Goal: Task Accomplishment & Management: Complete application form

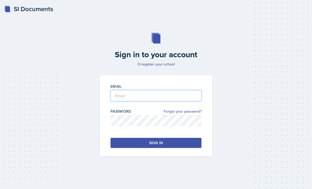
scroll to position [1, 0]
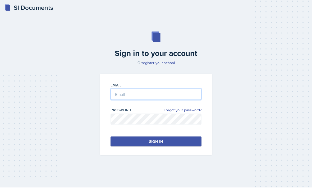
type input "[PERSON_NAME][EMAIL_ADDRESS][PERSON_NAME][DOMAIN_NAME]"
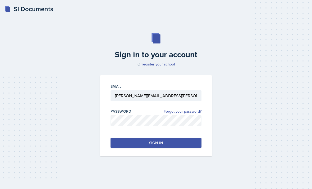
click at [171, 148] on button "Sign in" at bounding box center [156, 143] width 91 height 10
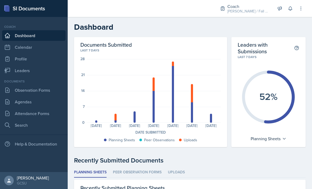
click at [12, 69] on link "Leaders" at bounding box center [33, 70] width 63 height 11
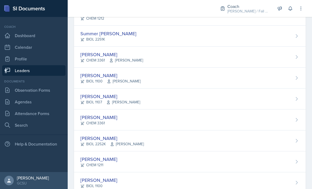
scroll to position [523, 0]
click at [173, 120] on div "Ansley Stone CHEM 3361" at bounding box center [190, 119] width 232 height 21
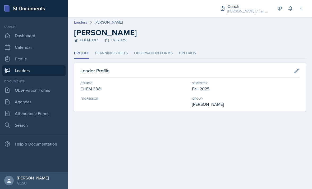
click at [118, 54] on li "Planning Sheets" at bounding box center [111, 53] width 33 height 10
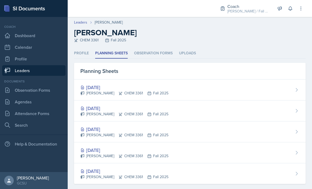
click at [107, 87] on div "[DATE]" at bounding box center [124, 87] width 88 height 7
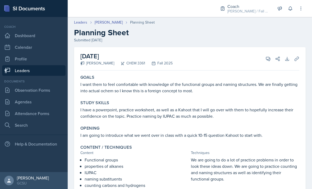
click at [107, 22] on link "[PERSON_NAME]" at bounding box center [109, 23] width 28 height 6
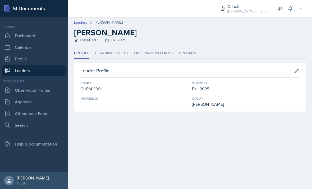
click at [121, 54] on li "Planning Sheets" at bounding box center [111, 53] width 33 height 10
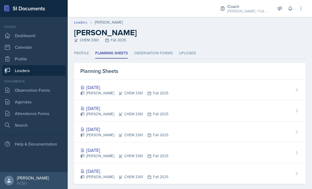
click at [42, 109] on link "Attendance Forms" at bounding box center [33, 113] width 63 height 11
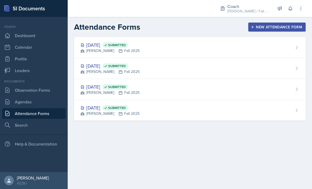
click at [170, 46] on div "Sep 8th, 2025 Submitted BECK Fall 2025" at bounding box center [190, 47] width 232 height 21
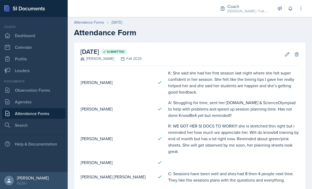
click at [101, 20] on link "Attendance Forms" at bounding box center [89, 23] width 30 height 6
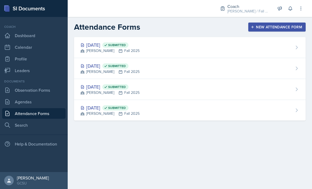
click at [286, 53] on div "Sep 8th, 2025 Submitted BECK Fall 2025" at bounding box center [190, 47] width 232 height 21
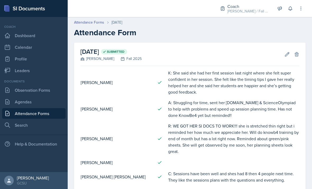
click at [102, 20] on link "Attendance Forms" at bounding box center [89, 23] width 30 height 6
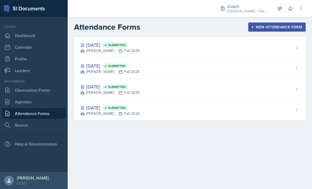
click at [230, 73] on div "Sep 2nd, 2025 Submitted BECK Fall 2025" at bounding box center [190, 68] width 232 height 21
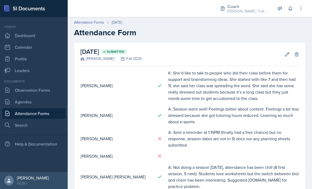
click at [99, 20] on link "Attendance Forms" at bounding box center [89, 23] width 30 height 6
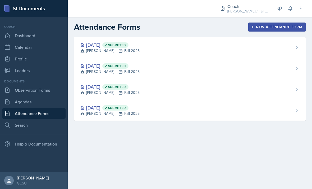
click at [160, 89] on div "Aug 25th, 2025 Submitted BECK Fall 2025" at bounding box center [190, 89] width 232 height 21
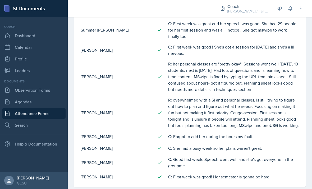
scroll to position [595, 0]
click at [45, 67] on link "Leaders" at bounding box center [33, 70] width 63 height 11
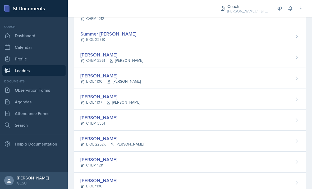
scroll to position [17, 0]
click at [96, 120] on div "CHEM 3361" at bounding box center [98, 123] width 37 height 6
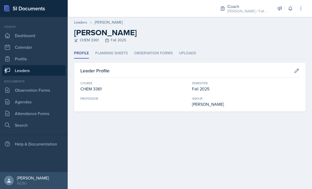
click at [118, 51] on li "Planning Sheets" at bounding box center [111, 53] width 33 height 10
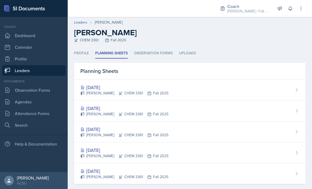
click at [106, 82] on div "Sep 9th, 2025 Ansley Stone CHEM 3361 Fall 2025" at bounding box center [190, 89] width 232 height 21
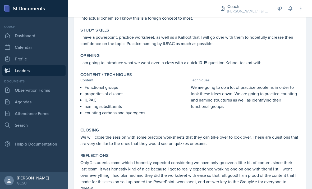
scroll to position [72, 0]
click at [22, 109] on link "Attendance Forms" at bounding box center [33, 113] width 63 height 11
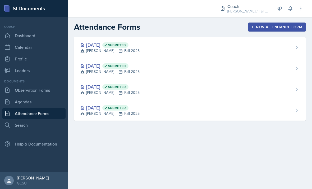
click at [36, 99] on link "Agendas" at bounding box center [33, 101] width 63 height 11
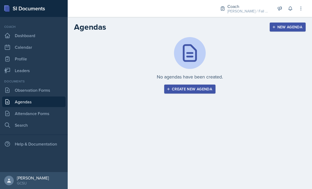
click at [27, 63] on link "Profile" at bounding box center [33, 58] width 63 height 11
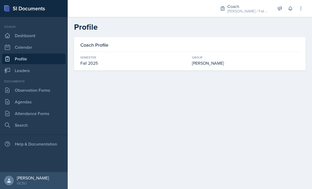
click at [26, 73] on link "Leaders" at bounding box center [33, 70] width 63 height 11
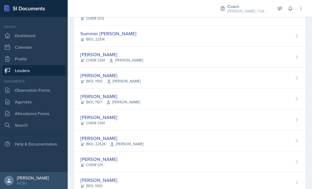
scroll to position [523, 0]
click at [92, 117] on div "[PERSON_NAME]" at bounding box center [98, 117] width 37 height 7
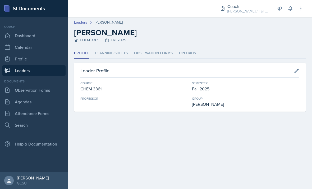
click at [120, 51] on li "Planning Sheets" at bounding box center [111, 53] width 33 height 10
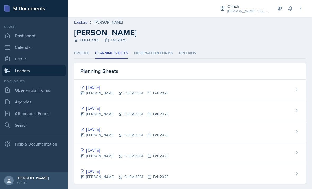
click at [95, 109] on div "[DATE]" at bounding box center [124, 107] width 88 height 7
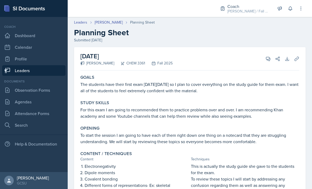
click at [107, 19] on header "Leaders Ansley Stone Planning Sheet Planning Sheet Submitted Sep 4th, 2025" at bounding box center [190, 31] width 244 height 34
click at [106, 23] on link "[PERSON_NAME]" at bounding box center [109, 23] width 28 height 6
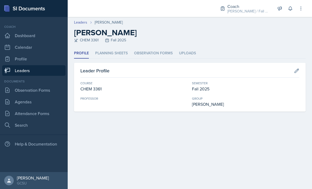
click at [109, 53] on li "Planning Sheets" at bounding box center [111, 53] width 33 height 10
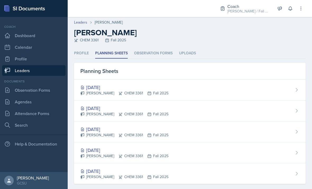
click at [98, 129] on div "[DATE]" at bounding box center [124, 128] width 88 height 7
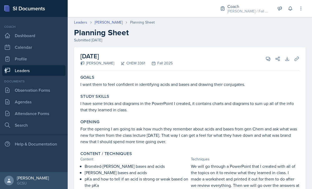
click at [106, 25] on link "[PERSON_NAME]" at bounding box center [109, 23] width 28 height 6
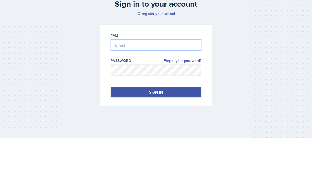
type input "[PERSON_NAME][EMAIL_ADDRESS][PERSON_NAME][DOMAIN_NAME]"
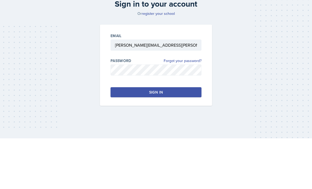
scroll to position [17, 0]
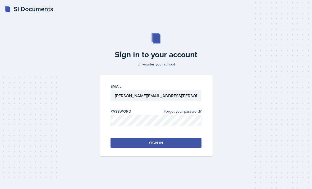
click at [167, 138] on button "Sign in" at bounding box center [156, 143] width 91 height 10
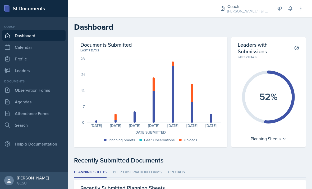
click at [17, 87] on link "Observation Forms" at bounding box center [33, 90] width 63 height 11
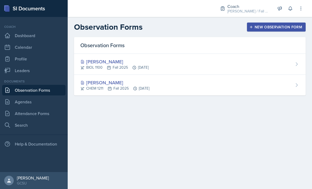
click at [278, 29] on div "New Observation Form" at bounding box center [276, 27] width 52 height 4
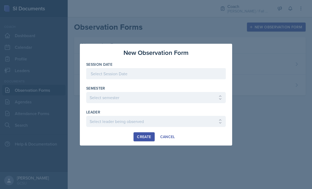
click at [175, 77] on div at bounding box center [156, 73] width 140 height 11
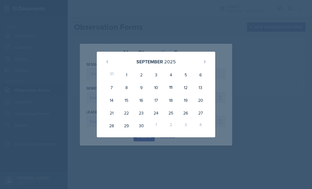
click at [185, 74] on div "5" at bounding box center [185, 74] width 15 height 13
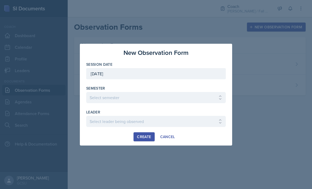
click at [193, 70] on div "[DATE]" at bounding box center [156, 73] width 140 height 11
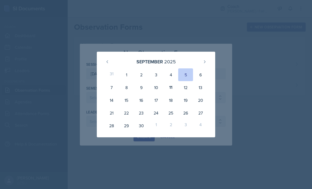
click at [167, 86] on div "11" at bounding box center [170, 87] width 15 height 13
type input "[DATE]"
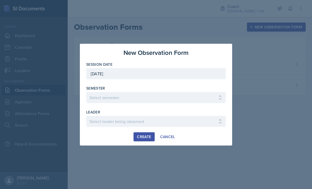
click at [158, 97] on select "Select semester All Spring 2020 Fall 2023 Spring 2019 Spring 2018 Fall 2017 Spr…" at bounding box center [156, 97] width 140 height 11
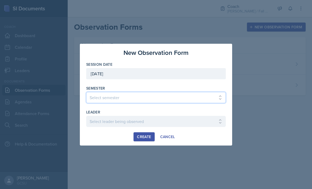
select select "986fdc3e-2246-4ffd-9cb8-78666de4ebed"
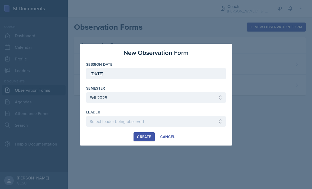
click at [166, 122] on select "Select leader being observed [PERSON_NAME] / MATH 1113 / [PERSON_NAME] [PERSON_…" at bounding box center [156, 121] width 140 height 11
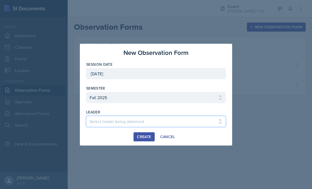
select select "1ce43985-e1bb-45c9-8633-1035b9418e57"
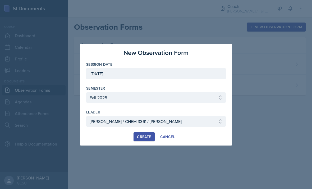
click at [142, 136] on div "Create" at bounding box center [144, 136] width 14 height 4
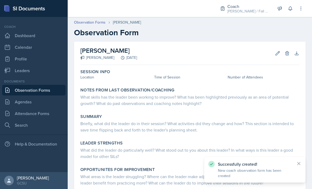
click at [105, 80] on div "Location" at bounding box center [116, 77] width 72 height 6
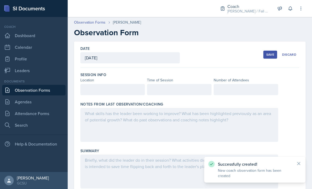
click at [93, 91] on div at bounding box center [112, 89] width 65 height 11
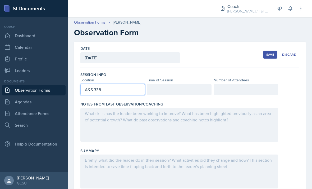
click at [199, 90] on div at bounding box center [179, 89] width 65 height 11
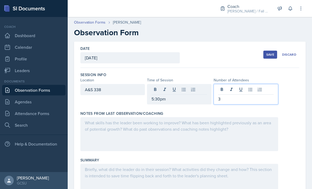
click at [248, 129] on div at bounding box center [179, 134] width 198 height 34
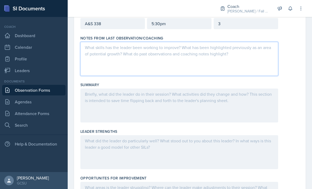
scroll to position [65, 0]
click at [248, 56] on div at bounding box center [179, 59] width 198 height 34
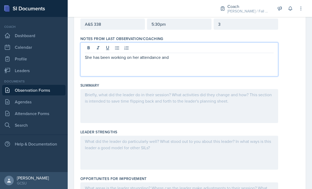
click at [204, 56] on p "She has been working on her attendance and" at bounding box center [179, 57] width 189 height 6
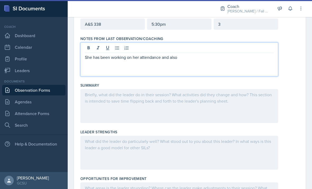
click at [220, 60] on p "She has been working on her attendance and also" at bounding box center [179, 57] width 189 height 6
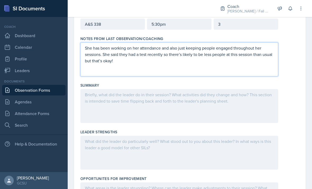
click at [258, 23] on div "3" at bounding box center [246, 24] width 65 height 11
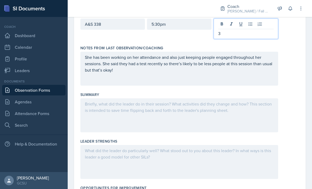
click at [227, 33] on p "3" at bounding box center [246, 33] width 56 height 6
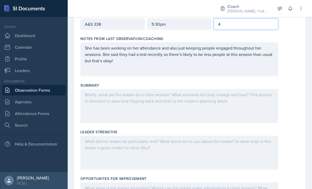
click at [220, 109] on div at bounding box center [179, 106] width 198 height 34
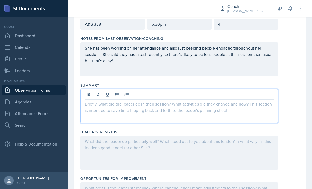
click at [232, 103] on p at bounding box center [179, 103] width 189 height 6
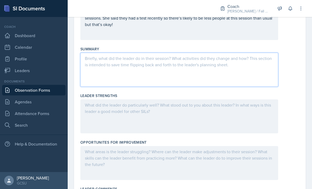
scroll to position [101, 0]
click at [245, 68] on div at bounding box center [179, 70] width 198 height 34
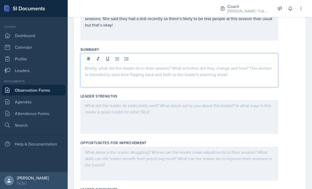
click at [115, 56] on icon at bounding box center [117, 58] width 5 height 5
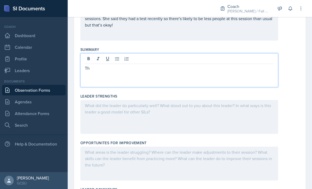
click at [117, 60] on icon at bounding box center [117, 58] width 4 height 3
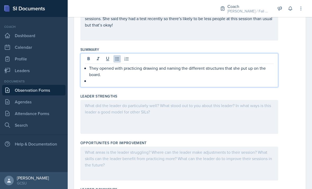
click at [149, 72] on p "They opened with practicing drawing and naming the different structures that sh…" at bounding box center [181, 71] width 185 height 13
click at [142, 67] on p "They opened with practicing drawing and naming the different structures that sh…" at bounding box center [181, 71] width 185 height 13
click at [168, 78] on p at bounding box center [181, 80] width 185 height 6
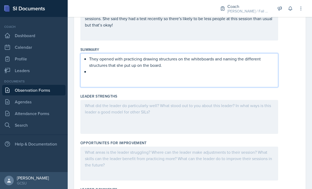
click at [171, 87] on div "They opened with practicing drawing structures on the whiteboards and naming th…" at bounding box center [179, 70] width 198 height 34
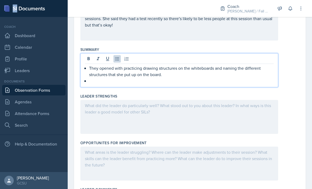
click at [199, 86] on div "They opened with practicing drawing structures on the whiteboards and naming th…" at bounding box center [179, 70] width 198 height 34
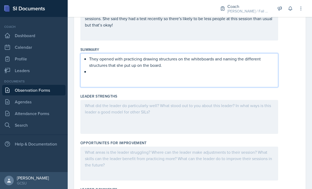
click at [184, 114] on div at bounding box center [179, 117] width 198 height 34
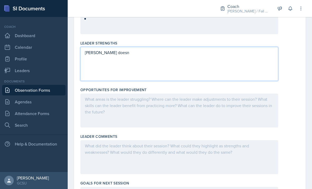
scroll to position [153, 0]
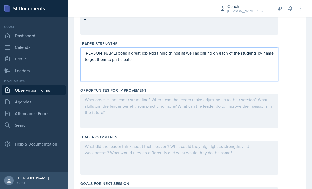
click at [88, 55] on p "[PERSON_NAME] does a great job explaining things as well as calling on each of …" at bounding box center [179, 56] width 189 height 13
click at [144, 52] on p "[PERSON_NAME] does a great job explaining things as well as calling on each of …" at bounding box center [179, 56] width 189 height 13
click at [122, 58] on p "[PERSON_NAME] does a great job explaining things as well as calling on each of …" at bounding box center [179, 56] width 189 height 13
click at [240, 102] on div at bounding box center [179, 111] width 198 height 34
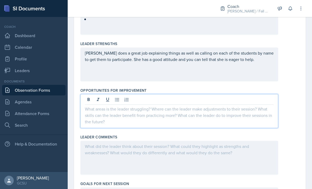
click at [100, 121] on div at bounding box center [179, 111] width 198 height 34
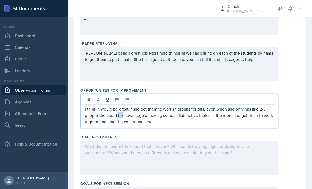
click at [121, 113] on p "I think it would be great if she got them to work in groups for this, even when…" at bounding box center [179, 115] width 189 height 19
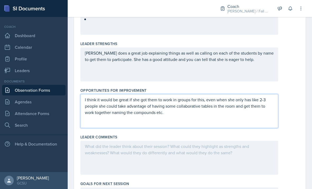
click at [243, 61] on p "[PERSON_NAME] does a great job explaining things as well as calling on each of …" at bounding box center [179, 56] width 189 height 13
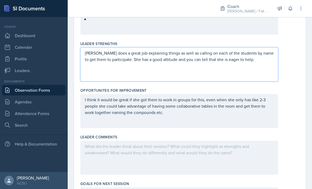
click at [205, 115] on p "I think it would be great if she got them to work in groups for this, even when…" at bounding box center [179, 105] width 189 height 19
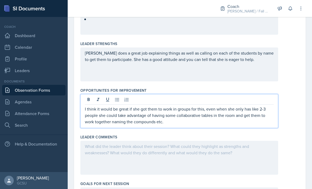
click at [232, 122] on p "I think it would be great if she got them to work in groups for this, even when…" at bounding box center [179, 115] width 189 height 19
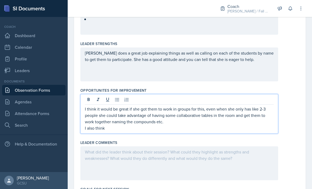
click at [84, 107] on div "I think it would be great if she got them to work in groups for this, even when…" at bounding box center [179, 113] width 198 height 39
click at [85, 110] on p "I think it would be great if she got them to work in groups for this, even when…" at bounding box center [179, 115] width 189 height 19
click at [85, 109] on p "I think it would be great if she got them to work in groups for this, even when…" at bounding box center [179, 115] width 189 height 19
click at [115, 102] on icon at bounding box center [117, 99] width 5 height 5
click at [83, 128] on div "I think it would be great if she got them to work in groups for this, even when…" at bounding box center [179, 113] width 198 height 39
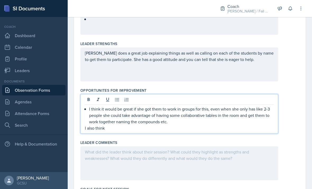
click at [87, 126] on p "I also think" at bounding box center [179, 128] width 189 height 6
click at [143, 123] on p "I think it would be great if she got them to work in groups for this, even when…" at bounding box center [181, 115] width 185 height 19
click at [137, 128] on p "I also think" at bounding box center [181, 128] width 185 height 6
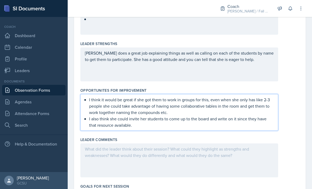
click at [193, 69] on div "[PERSON_NAME] does a great job explaining things as well as calling on each of …" at bounding box center [179, 64] width 198 height 34
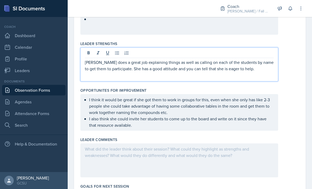
click at [116, 52] on icon at bounding box center [117, 52] width 5 height 5
click at [257, 68] on p "[PERSON_NAME] does a great job explaining things as well as calling on each of …" at bounding box center [181, 65] width 185 height 13
click at [130, 65] on p "[PERSON_NAME] does a great job explaining things as well as calling on each of …" at bounding box center [181, 65] width 185 height 13
click at [125, 70] on p "[PERSON_NAME] does a great job explaining things as well as calling on each of …" at bounding box center [181, 65] width 185 height 13
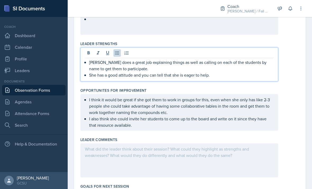
click at [229, 67] on p "[PERSON_NAME] does a great job explaining things as well as calling on each of …" at bounding box center [181, 65] width 185 height 13
click at [225, 72] on p "She has a good attitude and you can tell that she is eager to help." at bounding box center [181, 75] width 185 height 6
click at [144, 66] on p "[PERSON_NAME] does a great job explaining things as well as calling on each of …" at bounding box center [181, 65] width 185 height 13
click at [242, 76] on p "She has a good attitude and you can tell that she is eager to help." at bounding box center [181, 75] width 185 height 6
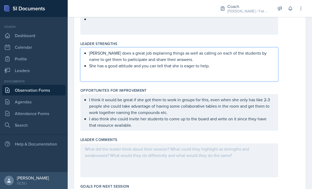
click at [243, 128] on p "I also think she could invite her students to come up to the board and write on…" at bounding box center [181, 121] width 185 height 13
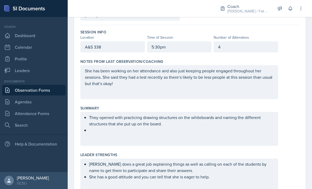
scroll to position [50, 0]
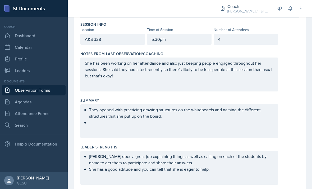
click at [107, 125] on ul "They opened with practicing drawing structures on the whiteboards and naming th…" at bounding box center [181, 115] width 185 height 19
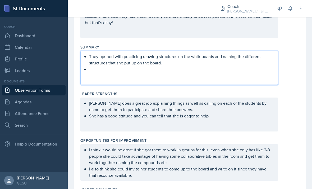
scroll to position [104, 0]
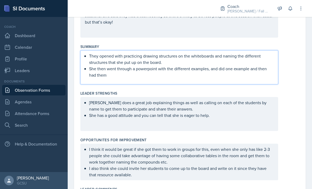
click at [249, 68] on p "She then went through a powerpoint with the different examples, and did one exa…" at bounding box center [181, 71] width 185 height 13
click at [189, 76] on p "She then went through a powerpoint with the different examples, and did one exa…" at bounding box center [181, 71] width 185 height 13
click at [289, 101] on div "[PERSON_NAME] does a great job explaining things as well as calling on each of …" at bounding box center [189, 114] width 219 height 34
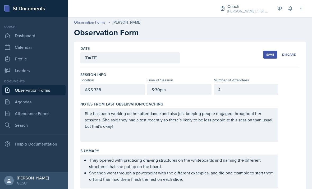
scroll to position [0, 0]
click at [265, 56] on button "Save" at bounding box center [270, 55] width 14 height 8
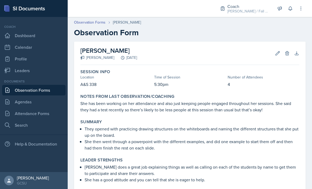
click at [277, 52] on icon at bounding box center [277, 53] width 5 height 5
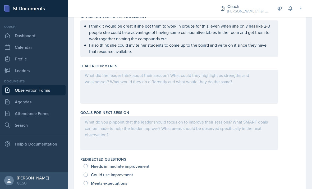
scroll to position [225, 0]
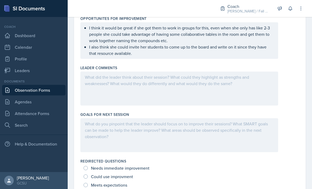
click at [224, 126] on div at bounding box center [179, 135] width 198 height 34
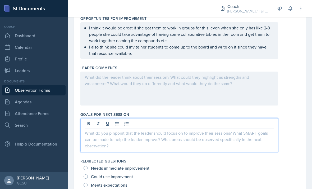
click at [114, 125] on button at bounding box center [116, 123] width 7 height 7
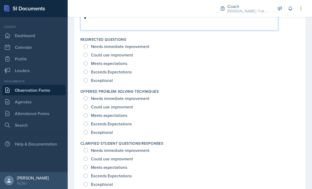
scroll to position [349, 0]
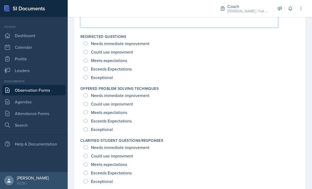
click at [127, 66] on span "Exceeds Expectations" at bounding box center [111, 68] width 41 height 5
click at [88, 67] on input "Exceeds Expectations" at bounding box center [86, 69] width 4 height 4
radio input "true"
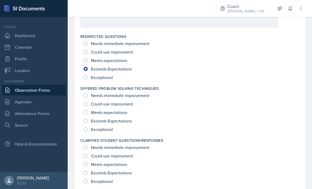
click at [124, 120] on span "Exceeds Expectations" at bounding box center [111, 120] width 41 height 5
click at [88, 120] on input "Exceeds Expectations" at bounding box center [86, 120] width 4 height 4
radio input "true"
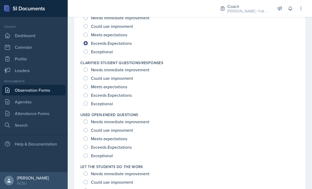
scroll to position [431, 0]
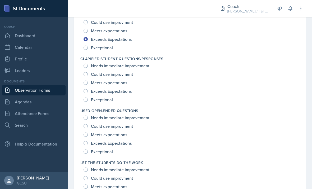
click at [105, 100] on span "Exceptional" at bounding box center [102, 99] width 22 height 5
click at [88, 100] on input "Exceptional" at bounding box center [86, 99] width 4 height 4
radio input "true"
click at [106, 145] on span "Exceeds Expectations" at bounding box center [111, 142] width 41 height 5
click at [88, 145] on input "Exceeds Expectations" at bounding box center [86, 143] width 4 height 4
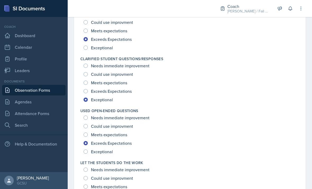
radio input "true"
click at [142, 125] on div "Could use improvment" at bounding box center [190, 126] width 213 height 8
click at [101, 154] on span "Exceptional" at bounding box center [102, 151] width 22 height 5
click at [88, 153] on input "Exceptional" at bounding box center [86, 151] width 4 height 4
radio input "true"
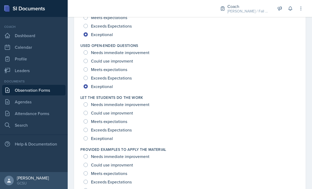
scroll to position [502, 0]
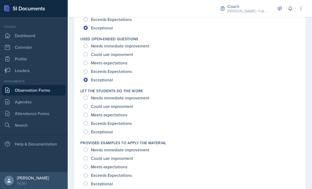
click at [269, 66] on div "Meets expectations" at bounding box center [190, 62] width 213 height 8
click at [121, 125] on span "Exceeds Expectations" at bounding box center [111, 122] width 41 height 5
click at [88, 125] on input "Exceeds Expectations" at bounding box center [86, 123] width 4 height 4
radio input "true"
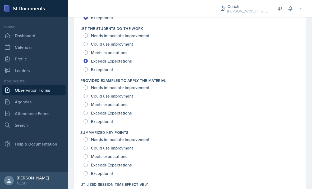
scroll to position [569, 0]
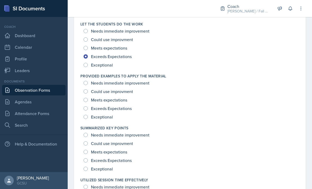
click at [109, 116] on span "Exceptional" at bounding box center [102, 116] width 22 height 5
click at [88, 116] on input "Exceptional" at bounding box center [86, 117] width 4 height 4
radio input "true"
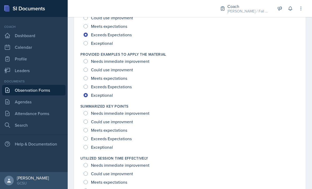
click at [106, 145] on span "Exceptional" at bounding box center [102, 146] width 22 height 5
click at [88, 145] on input "Exceptional" at bounding box center [86, 147] width 4 height 4
radio input "true"
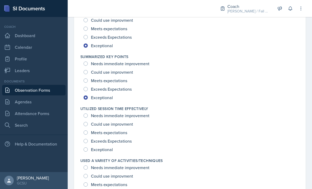
click at [105, 150] on span "Exceptional" at bounding box center [102, 149] width 22 height 5
click at [88, 150] on input "Exceptional" at bounding box center [86, 149] width 4 height 4
radio input "true"
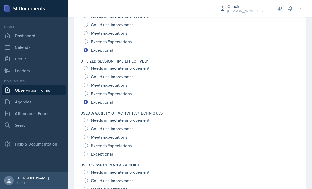
click at [108, 154] on span "Exceptional" at bounding box center [102, 153] width 22 height 5
click at [88, 154] on input "Exceptional" at bounding box center [86, 154] width 4 height 4
radio input "true"
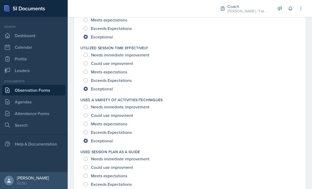
click at [123, 134] on span "Exceeds Expectations" at bounding box center [111, 131] width 41 height 5
click at [88, 134] on input "Exceeds Expectations" at bounding box center [86, 132] width 4 height 4
radio input "true"
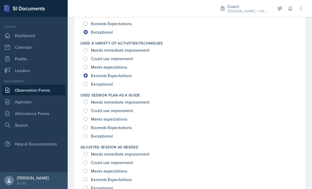
click at [112, 134] on span "Exceptional" at bounding box center [102, 135] width 22 height 5
click at [88, 134] on input "Exceptional" at bounding box center [86, 136] width 4 height 4
radio input "true"
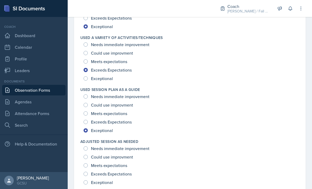
scroll to position [763, 0]
click at [107, 180] on span "Exceptional" at bounding box center [102, 182] width 22 height 5
click at [88, 180] on input "Exceptional" at bounding box center [86, 182] width 4 height 4
radio input "true"
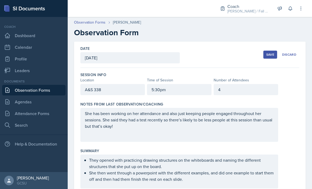
scroll to position [0, 0]
click at [268, 53] on div "Save" at bounding box center [270, 54] width 8 height 4
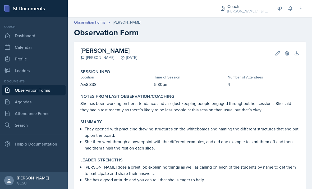
click at [274, 54] on button "Edit" at bounding box center [278, 53] width 10 height 10
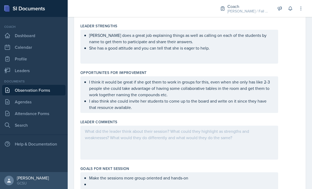
scroll to position [206, 0]
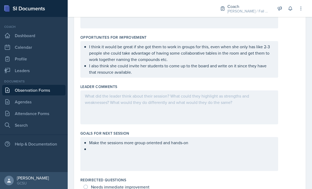
click at [198, 156] on div "Make the sessions more group oriented and hands-on" at bounding box center [179, 154] width 198 height 34
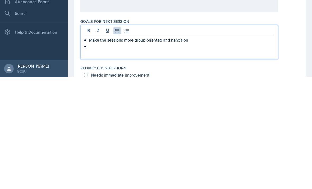
scroll to position [17, 0]
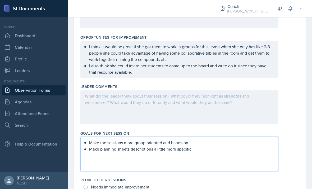
click at [297, 56] on div "I think it would be great if she got them to work in groups for this, even when…" at bounding box center [189, 59] width 219 height 36
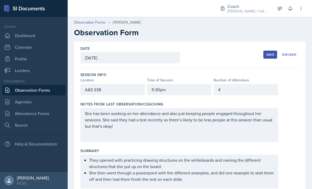
scroll to position [0, 0]
click at [270, 52] on div "Save" at bounding box center [270, 54] width 8 height 4
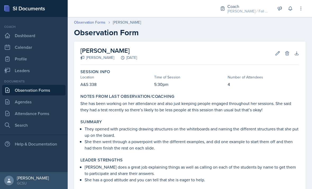
click at [276, 51] on icon at bounding box center [277, 53] width 5 height 5
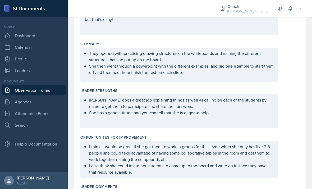
scroll to position [125, 0]
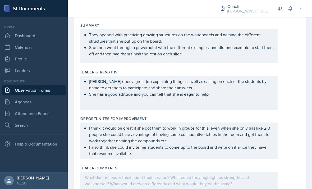
click at [217, 144] on p "I also think she could invite her students to come up to the board and write on…" at bounding box center [181, 150] width 185 height 13
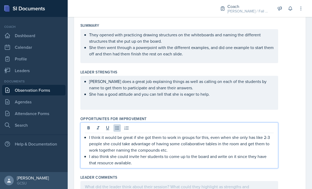
click at [200, 153] on p "I also think she could invite her students to come up to the board and write on…" at bounding box center [181, 159] width 185 height 13
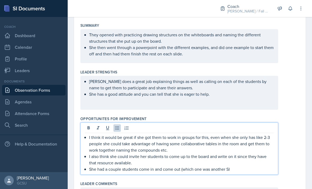
click at [188, 166] on p "She had a couple students come in and come out (which one was another SI" at bounding box center [181, 169] width 185 height 6
click at [232, 166] on p "She had a couple students come in and come out ( one was another SI" at bounding box center [181, 169] width 185 height 6
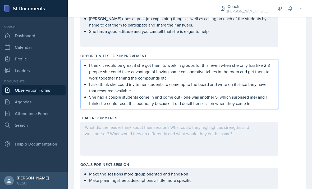
scroll to position [190, 0]
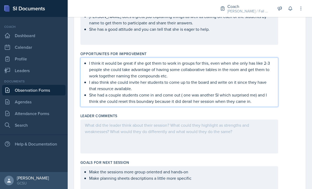
click at [183, 92] on p "She had a couple students come in and come out ( one was another SI which surpr…" at bounding box center [181, 98] width 185 height 13
click at [254, 92] on p "She had a couple students come in and come out (one was another SI which surpri…" at bounding box center [181, 98] width 185 height 13
click at [257, 120] on div at bounding box center [179, 136] width 198 height 34
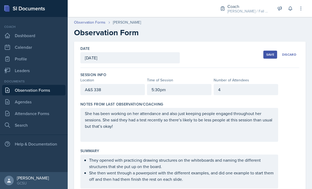
scroll to position [0, 0]
click at [266, 52] on div "Save" at bounding box center [270, 54] width 8 height 4
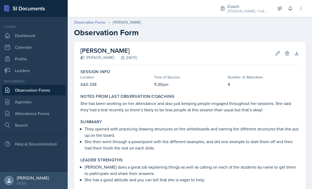
click at [271, 51] on div "Edit Delete" at bounding box center [280, 53] width 19 height 5
click at [276, 51] on icon at bounding box center [278, 53] width 4 height 4
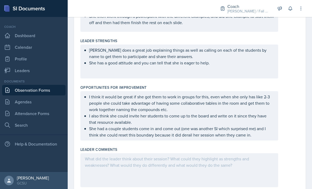
scroll to position [167, 0]
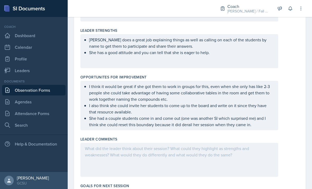
click at [208, 143] on div at bounding box center [179, 160] width 198 height 34
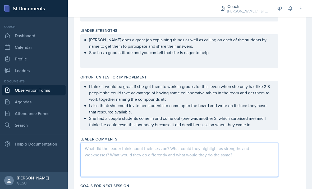
click at [235, 43] on div "[PERSON_NAME] does a great job explaining things as well as calling on each of …" at bounding box center [179, 51] width 198 height 34
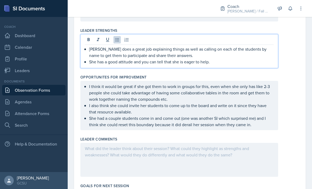
click at [241, 46] on p "[PERSON_NAME] does a great job explaining things as well as calling on each of …" at bounding box center [181, 52] width 185 height 13
click at [244, 58] on p "She has a good attitude and you can tell that she is eager to help." at bounding box center [181, 61] width 185 height 6
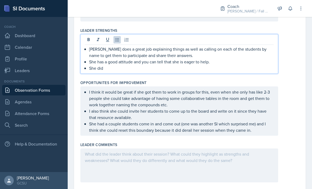
click at [186, 148] on div at bounding box center [179, 165] width 198 height 34
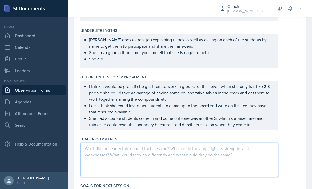
click at [176, 48] on div "[PERSON_NAME] does a great job explaining things as well as calling on each of …" at bounding box center [179, 51] width 198 height 34
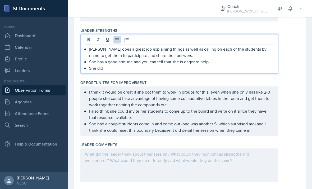
click at [182, 65] on p "She did" at bounding box center [181, 68] width 185 height 6
click at [195, 148] on div at bounding box center [179, 165] width 198 height 34
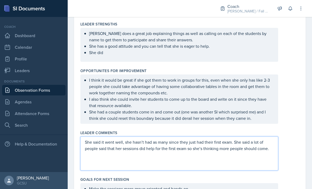
scroll to position [173, 0]
click at [182, 68] on div "Opportunites for Improvement" at bounding box center [189, 70] width 219 height 5
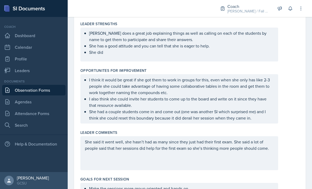
click at [190, 42] on div "[PERSON_NAME] does a great job explaining things as well as calling on each of …" at bounding box center [179, 45] width 198 height 34
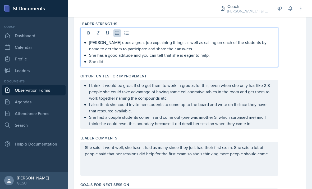
click at [215, 58] on p "She did" at bounding box center [181, 61] width 185 height 6
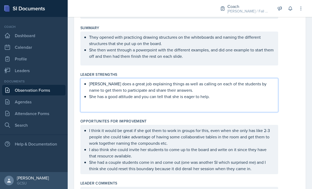
scroll to position [130, 0]
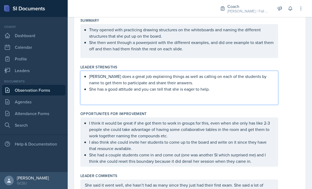
click at [233, 92] on p at bounding box center [181, 95] width 185 height 6
click at [136, 130] on ul "I think it would be great if she got them to work in groups for this, even when…" at bounding box center [181, 142] width 185 height 44
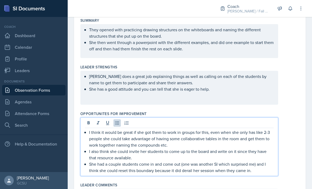
click at [88, 131] on div "I think it would be great if she got them to work in groups for this, even when…" at bounding box center [179, 151] width 189 height 44
click at [103, 148] on p "I also think she could invite her students to come up to the board and write on…" at bounding box center [181, 154] width 185 height 13
click at [88, 133] on div "I think it would be great if she got them to work in groups for this, even when…" at bounding box center [179, 151] width 189 height 44
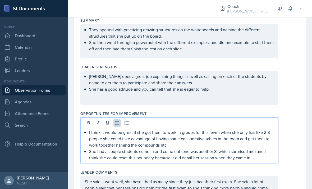
click at [266, 148] on p "She had a couple students come in and come out (one was another SI which surpri…" at bounding box center [181, 154] width 185 height 13
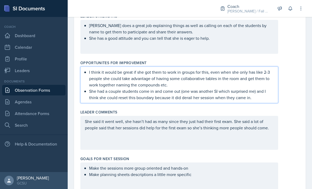
scroll to position [180, 0]
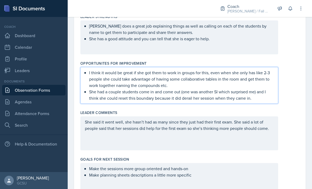
click at [268, 120] on div "She said it went well, she hasn’t had as many since they just had their first e…" at bounding box center [179, 133] width 198 height 34
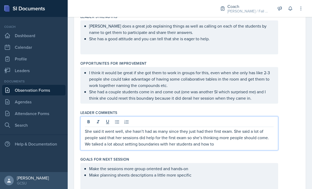
click at [234, 129] on p "She said it went well, she hasn’t had as many since they just had their first e…" at bounding box center [179, 137] width 189 height 19
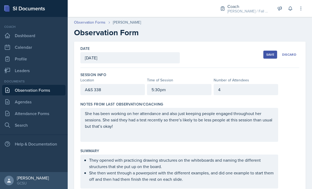
scroll to position [0, 0]
click at [266, 51] on button "Save" at bounding box center [270, 55] width 14 height 8
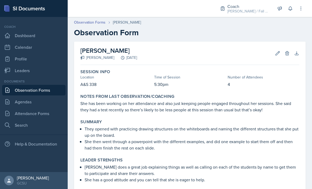
click at [49, 70] on link "Leaders" at bounding box center [33, 70] width 63 height 11
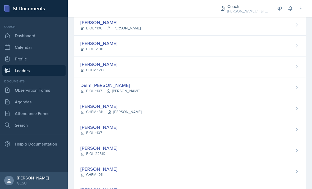
scroll to position [286, 0]
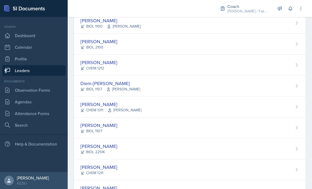
click at [186, 85] on div "Diem-[PERSON_NAME] BIOL 1107 [PERSON_NAME]" at bounding box center [190, 85] width 232 height 21
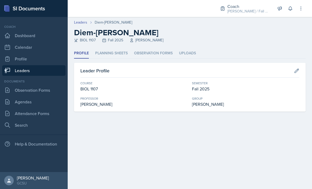
click at [120, 55] on li "Planning Sheets" at bounding box center [111, 53] width 33 height 10
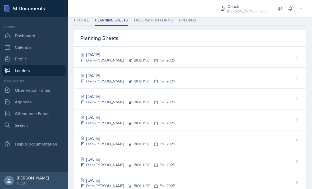
scroll to position [33, 0]
click at [112, 116] on div "[DATE]" at bounding box center [127, 117] width 95 height 7
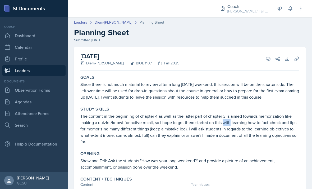
click at [184, 133] on p "The content in the beginning of chapter 4 as well as the latter part of chapter…" at bounding box center [189, 129] width 219 height 32
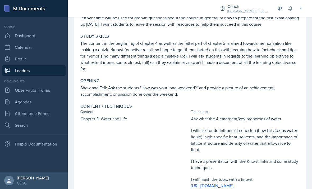
scroll to position [73, 0]
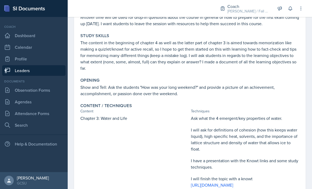
click at [85, 129] on div "Chapter 3: Water and Life" at bounding box center [134, 154] width 108 height 78
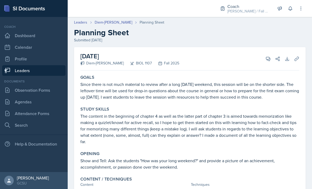
scroll to position [0, 0]
